Goal: Transaction & Acquisition: Obtain resource

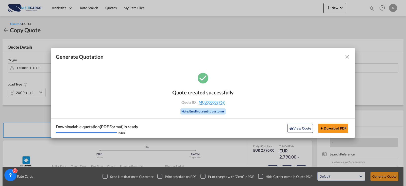
scroll to position [56, 0]
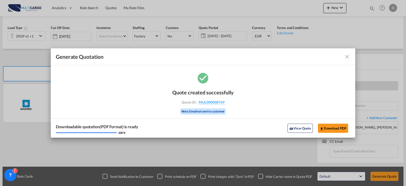
click at [349, 56] on md-icon "icon-close fg-AAA8AD cursor m-0" at bounding box center [347, 57] width 6 height 6
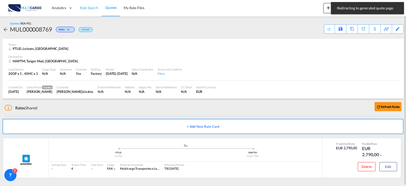
click at [83, 8] on span "Rate Search" at bounding box center [89, 8] width 18 height 4
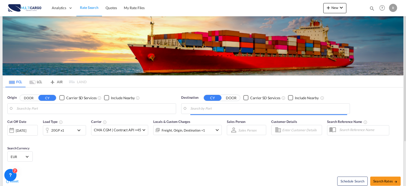
type input "Leixoes, PTLEI"
type input "Santos, BRSSZ"
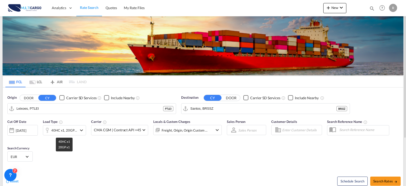
click at [67, 131] on div "40HC x1, 20GP x1" at bounding box center [64, 129] width 26 height 7
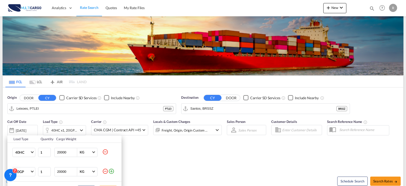
click at [103, 152] on md-icon "icon-minus-circle-outline" at bounding box center [105, 152] width 6 height 6
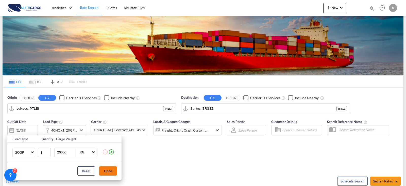
drag, startPoint x: 108, startPoint y: 169, endPoint x: 116, endPoint y: 168, distance: 7.4
click at [109, 169] on button "Done" at bounding box center [108, 170] width 18 height 9
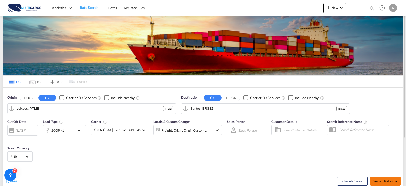
click at [397, 181] on md-icon "icon-arrow-right" at bounding box center [396, 182] width 4 height 4
type input "PTLEI to BRSSZ / 10 Oct 2025"
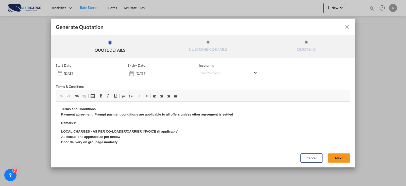
click at [219, 74] on md-select "Select Incoterms FCA - import Free Carrier DDP - export Delivery Duty Paid DPU …" at bounding box center [228, 73] width 59 height 9
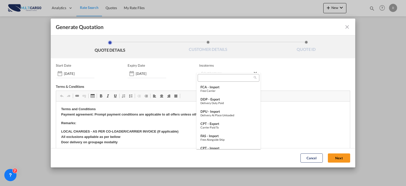
type md-option "[object Object]"
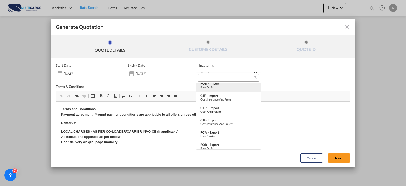
scroll to position [175, 0]
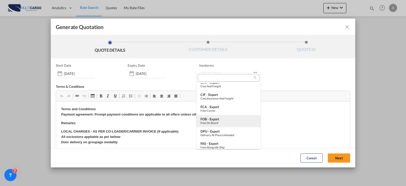
click at [221, 122] on div "Free on Board" at bounding box center [229, 122] width 56 height 3
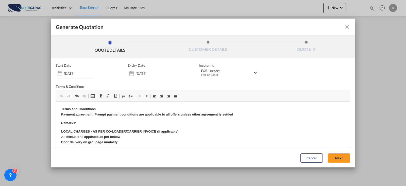
click at [149, 70] on div "10 Oct 2025" at bounding box center [147, 73] width 39 height 9
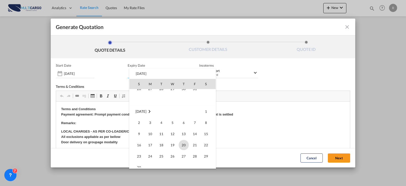
scroll to position [76, 0]
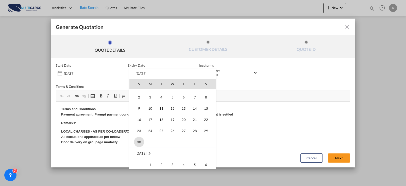
click at [140, 142] on span "30" at bounding box center [139, 142] width 10 height 10
type input "30 Nov 2025"
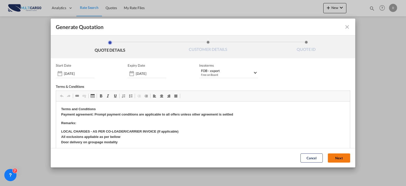
click at [328, 155] on button "Next" at bounding box center [339, 157] width 22 height 9
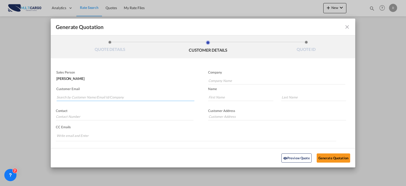
click at [81, 99] on input "Search by Customer Name/Email Id/Company" at bounding box center [126, 97] width 138 height 8
click at [73, 98] on input "sassou" at bounding box center [126, 97] width 138 height 8
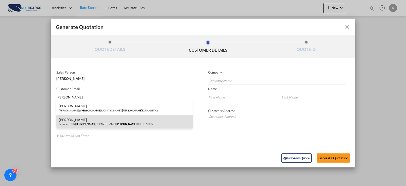
type input "sasso"
click at [94, 118] on div "ANDRE SIERRAS andre.sierras@ sasso ku.com.br | SASSO KU LOGISTICS" at bounding box center [124, 122] width 136 height 14
type input "SASSOKU LOGISTICS"
type input "andre.sierras@sassoku.com.br"
type input "ANDRE"
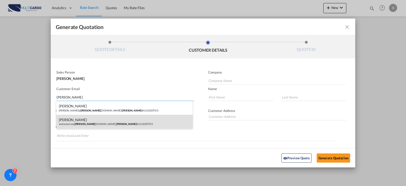
type input "SIERRAS"
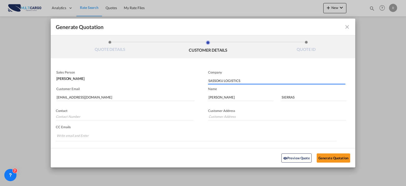
click at [342, 152] on div "Preview Quote Generate Quotation" at bounding box center [203, 158] width 300 height 14
click at [340, 155] on button "Generate Quotation" at bounding box center [334, 157] width 34 height 9
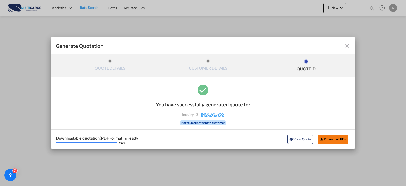
click at [341, 138] on button "Download PDF" at bounding box center [333, 138] width 30 height 9
